Goal: Task Accomplishment & Management: Use online tool/utility

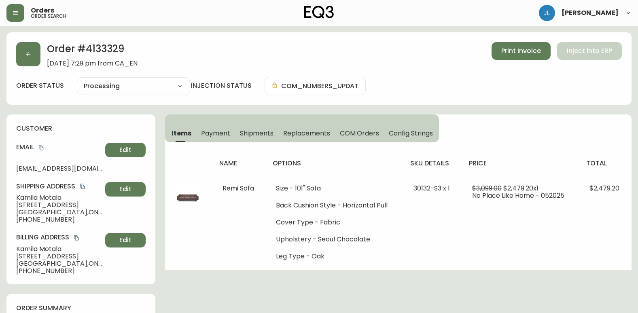
select select "PROCESSING"
click at [34, 63] on button "button" at bounding box center [28, 54] width 24 height 24
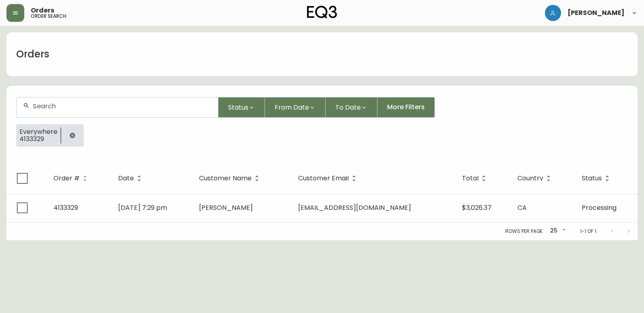
click at [70, 137] on icon "button" at bounding box center [72, 135] width 5 height 5
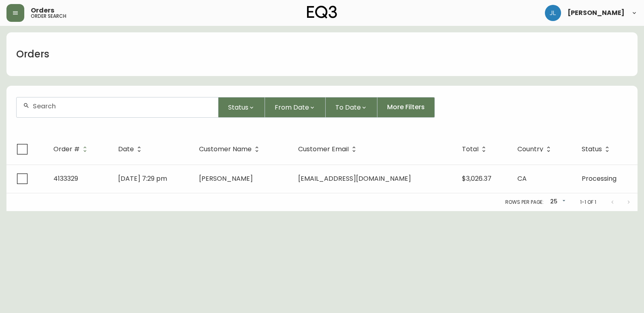
click at [85, 110] on div at bounding box center [117, 108] width 201 height 20
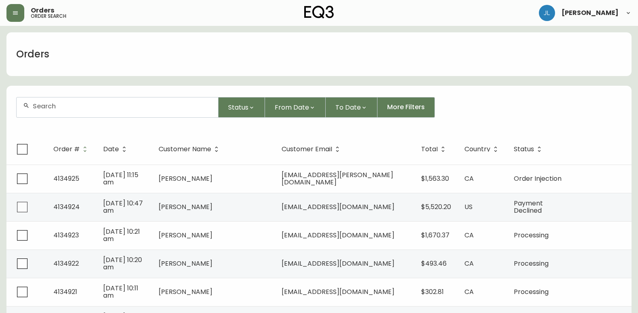
paste input "4133741"
type input "4133741"
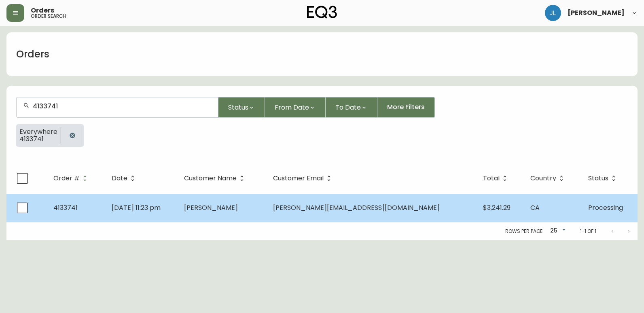
click at [267, 209] on td "[PERSON_NAME]" at bounding box center [222, 208] width 89 height 28
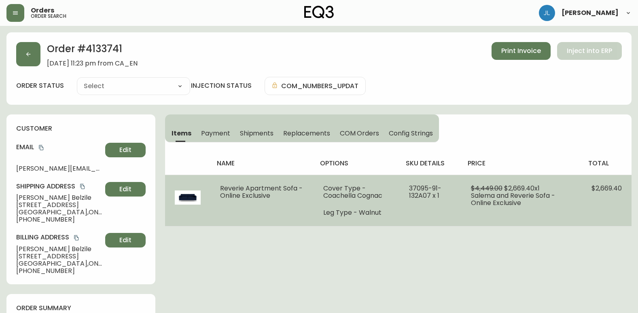
type input "Processing"
select select "PROCESSING"
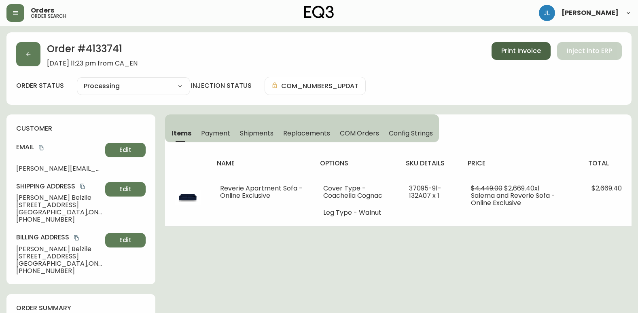
click at [506, 51] on span "Print Invoice" at bounding box center [521, 51] width 40 height 9
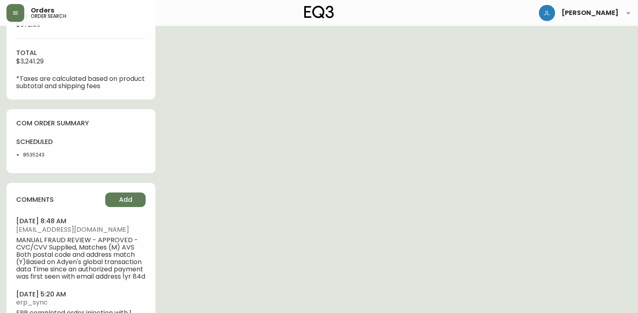
scroll to position [364, 0]
drag, startPoint x: 63, startPoint y: 163, endPoint x: 19, endPoint y: 161, distance: 44.1
click at [19, 161] on div "scheduled 8535243" at bounding box center [46, 150] width 60 height 26
copy li "8535243"
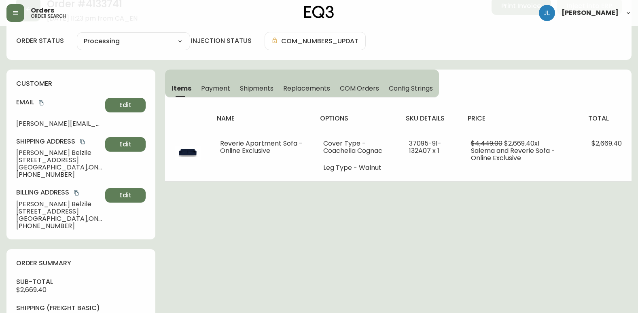
scroll to position [0, 0]
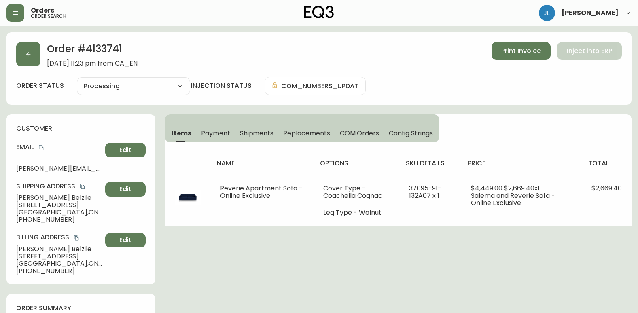
click at [40, 49] on div "Order # 4133741 [DATE] 11:23 pm from CA_EN Print Invoice Inject into ERP" at bounding box center [319, 54] width 606 height 25
click at [32, 49] on button "button" at bounding box center [28, 54] width 24 height 24
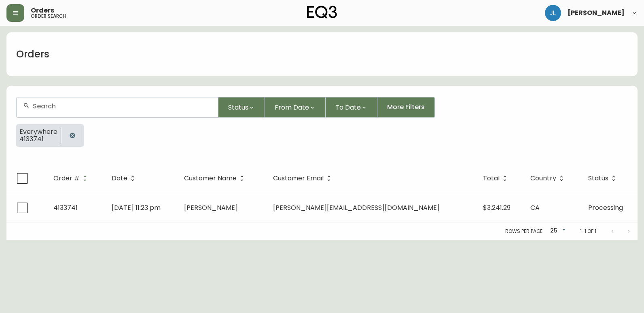
drag, startPoint x: 70, startPoint y: 137, endPoint x: 72, endPoint y: 129, distance: 7.9
click at [70, 137] on icon "button" at bounding box center [72, 135] width 5 height 5
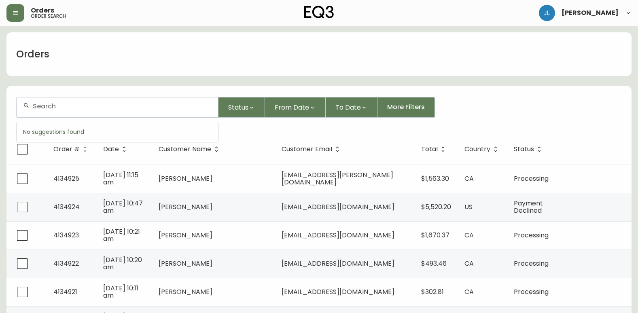
click at [73, 108] on input "text" at bounding box center [122, 106] width 179 height 8
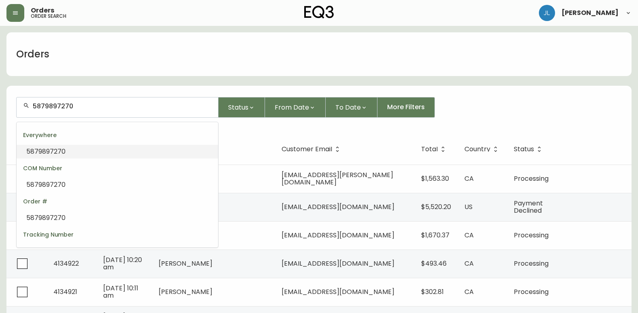
type input "5879897270"
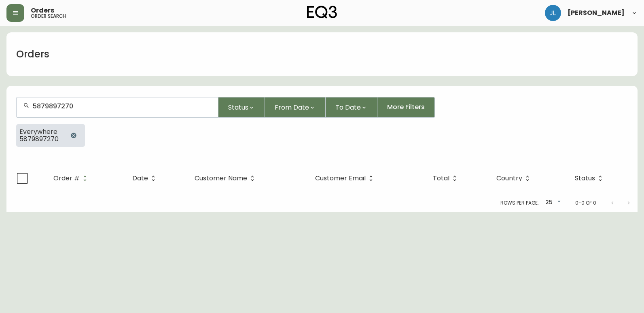
click at [75, 136] on icon "button" at bounding box center [73, 135] width 5 height 5
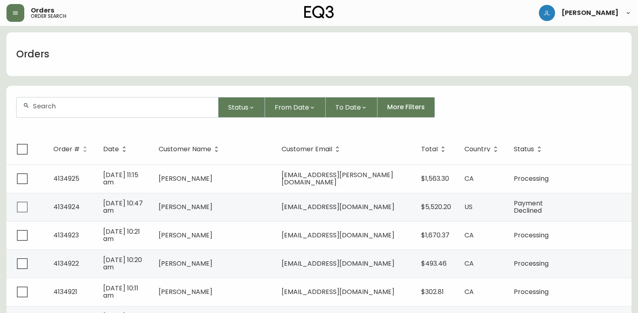
drag, startPoint x: 21, startPoint y: 95, endPoint x: 32, endPoint y: 102, distance: 13.4
click at [21, 95] on form "Status From Date To Date More Filters" at bounding box center [318, 110] width 625 height 47
click at [48, 107] on input "text" at bounding box center [122, 106] width 179 height 8
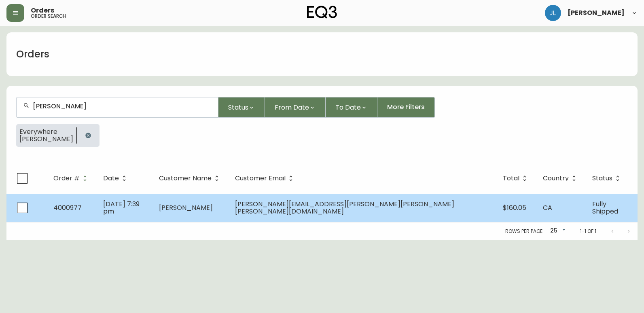
type input "[PERSON_NAME]"
click at [153, 206] on td "[DATE] 7:39 pm" at bounding box center [125, 208] width 56 height 28
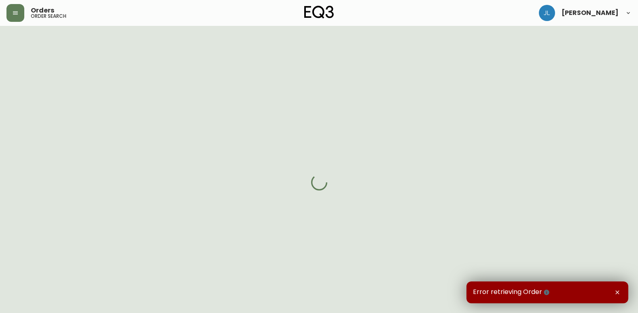
click at [618, 291] on icon "button" at bounding box center [617, 292] width 6 height 6
